Goal: Task Accomplishment & Management: Manage account settings

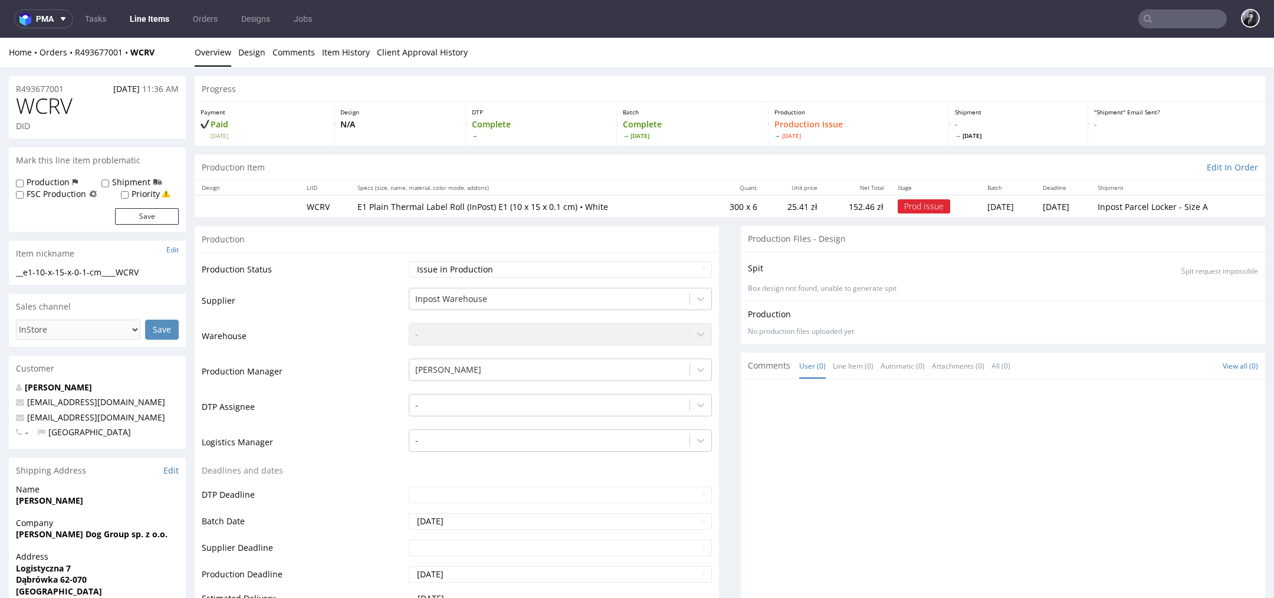
scroll to position [628, 0]
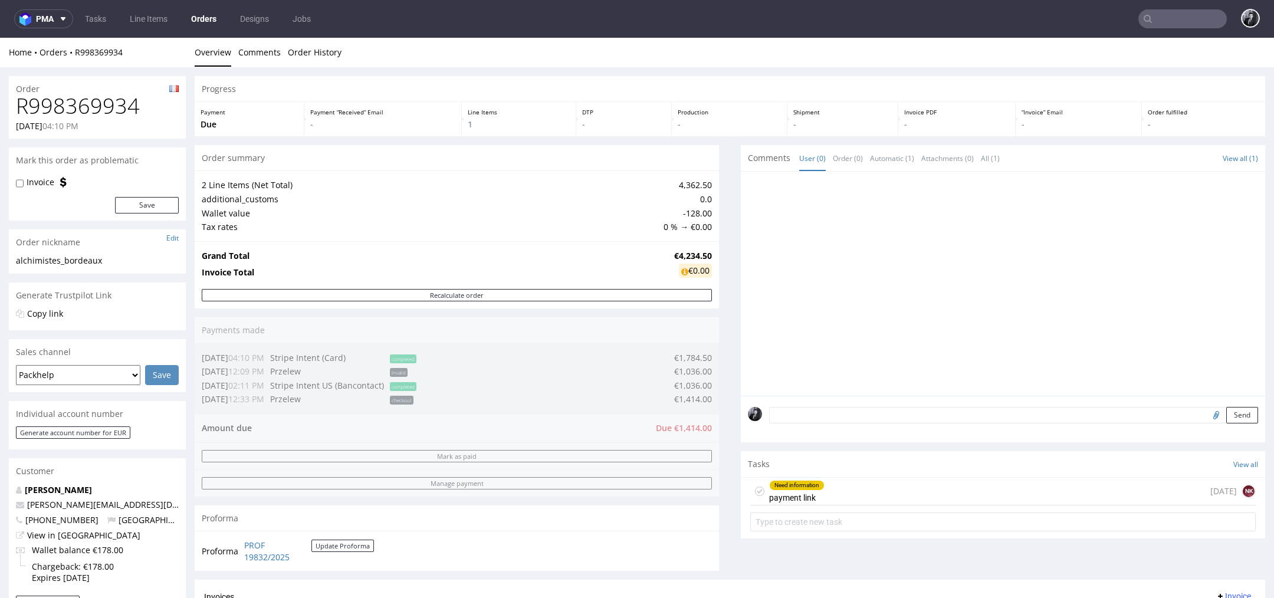
click at [199, 20] on link "Orders" at bounding box center [204, 18] width 40 height 19
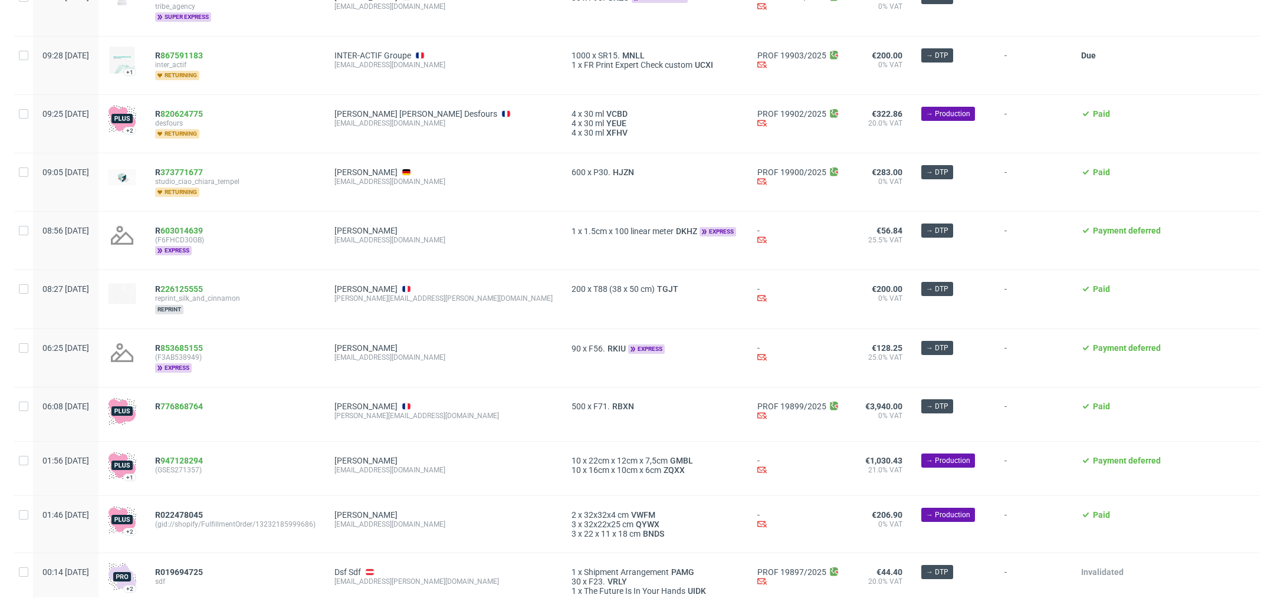
scroll to position [311, 0]
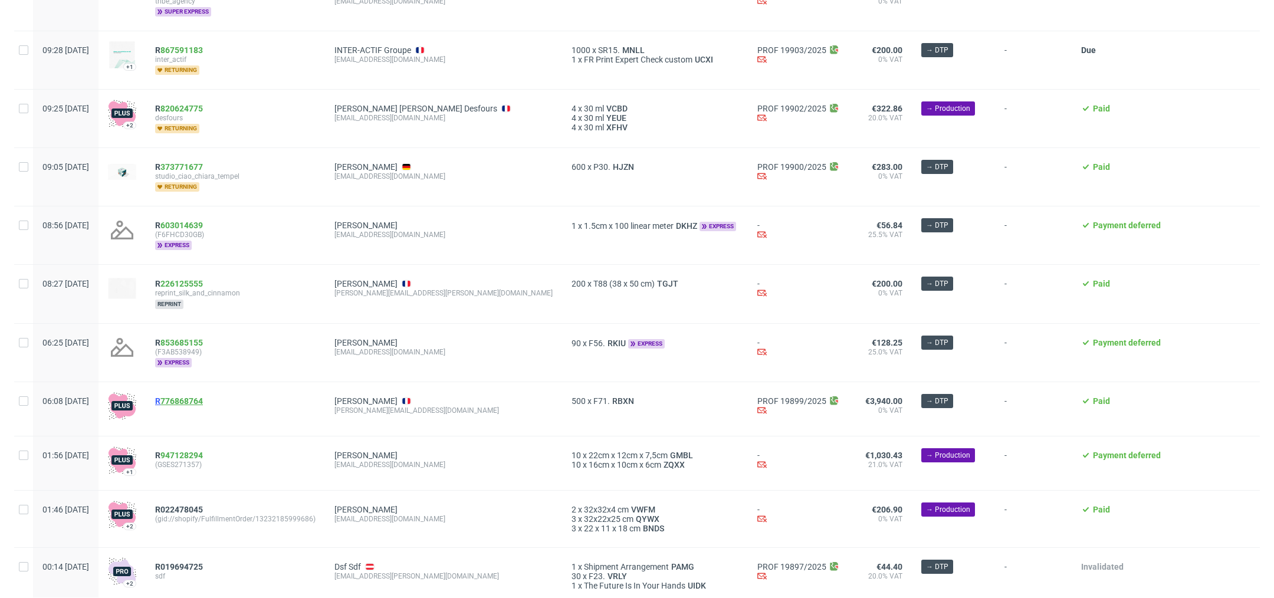
click at [203, 396] on link "776868764" at bounding box center [181, 400] width 42 height 9
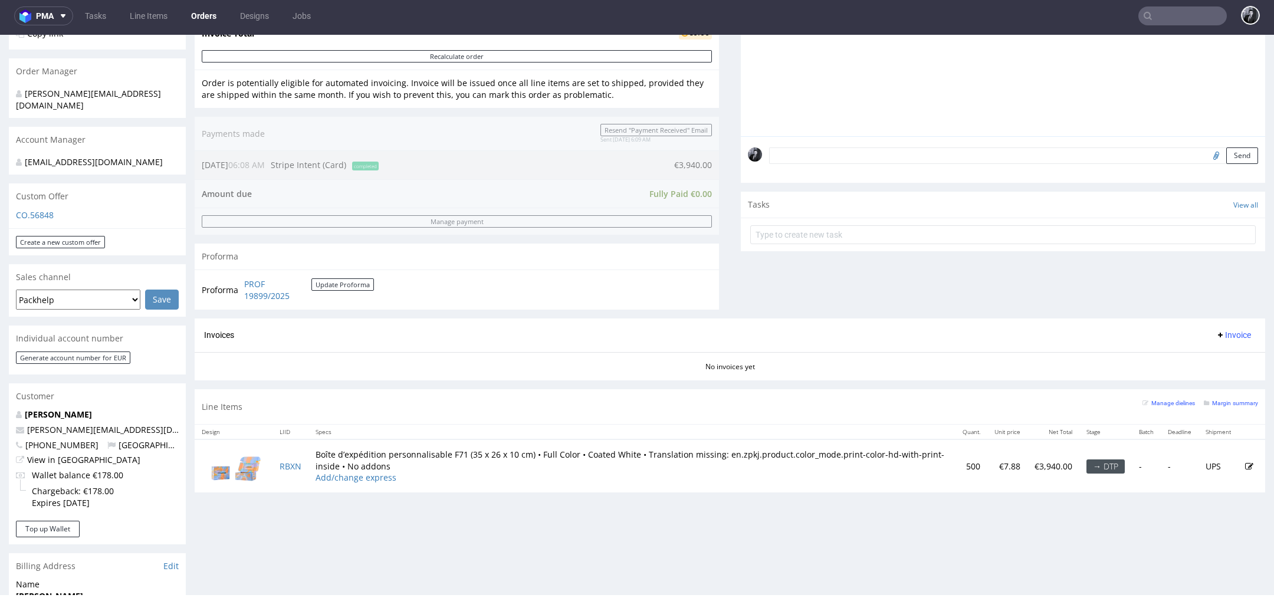
scroll to position [267, 0]
click at [365, 478] on link "Add/change express" at bounding box center [355, 476] width 81 height 11
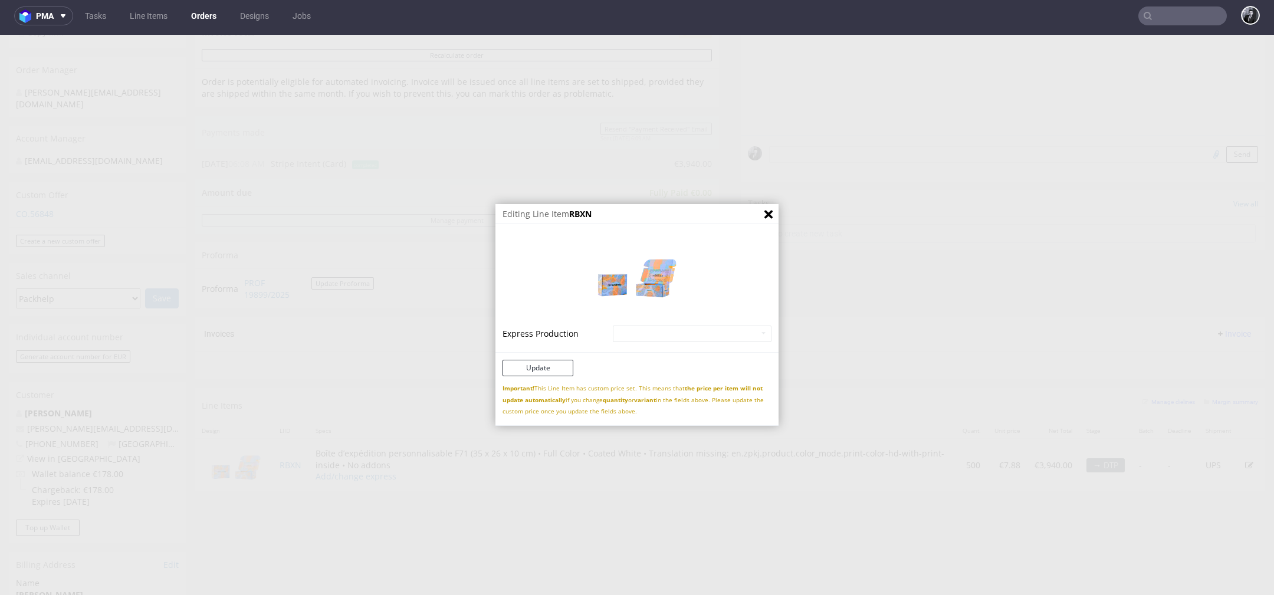
click at [548, 331] on td "Express Production" at bounding box center [555, 333] width 107 height 19
click at [613, 330] on select "Mailer Box Full Color - express - 18% Mailer Box Full Color - superexpress - 40%" at bounding box center [692, 334] width 159 height 17
click at [637, 335] on select "Mailer Box Full Color - express - 18% Mailer Box Full Color - superexpress - 40%" at bounding box center [692, 334] width 159 height 17
select select "200"
click at [613, 326] on select "Mailer Box Full Color - express - 18% Mailer Box Full Color - superexpress - 40%" at bounding box center [692, 334] width 159 height 17
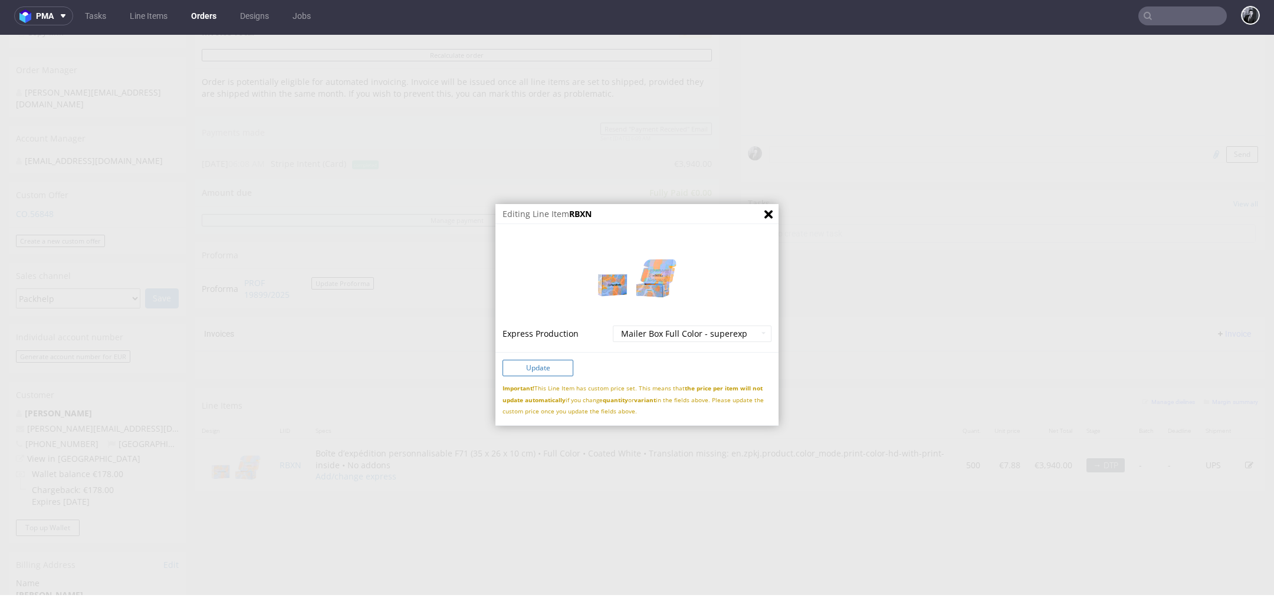
click at [551, 373] on button "Update" at bounding box center [537, 368] width 71 height 17
click at [517, 369] on button "Update" at bounding box center [537, 368] width 71 height 17
click at [663, 464] on div "Editing Line Item RBXN Express Production Mailer Box Full Color - express - 18%…" at bounding box center [637, 315] width 1274 height 560
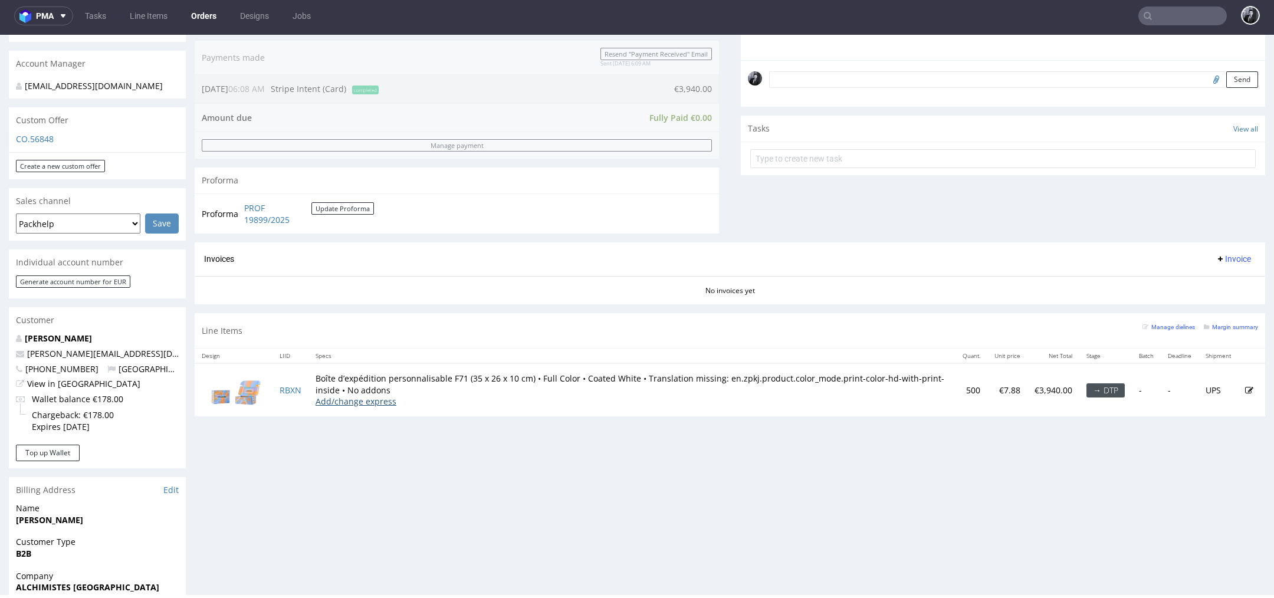
scroll to position [341, 0]
click at [366, 401] on link "Add/change express" at bounding box center [355, 401] width 81 height 11
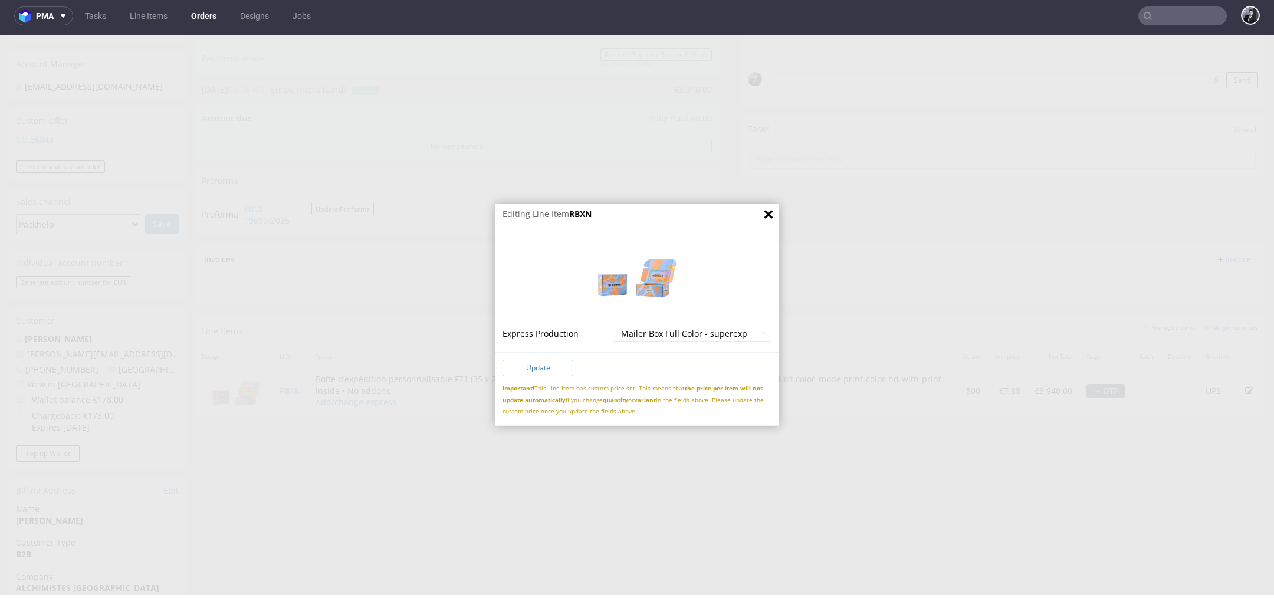
click at [554, 366] on button "Update" at bounding box center [537, 368] width 71 height 17
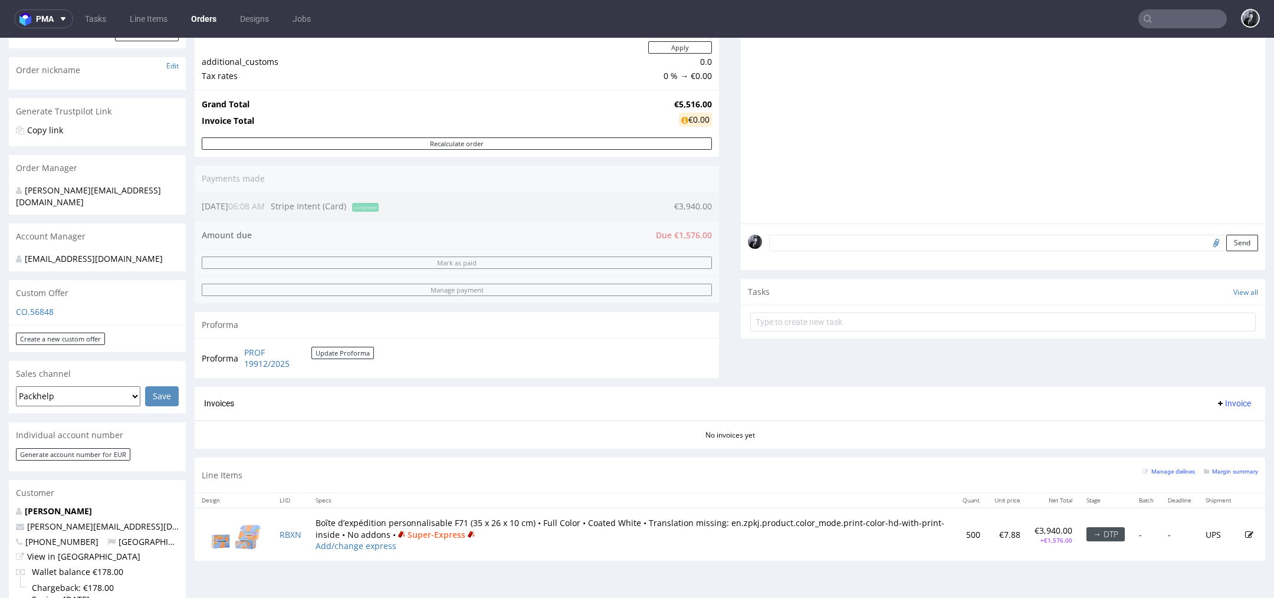
scroll to position [169, 0]
